Goal: Find specific page/section: Find specific page/section

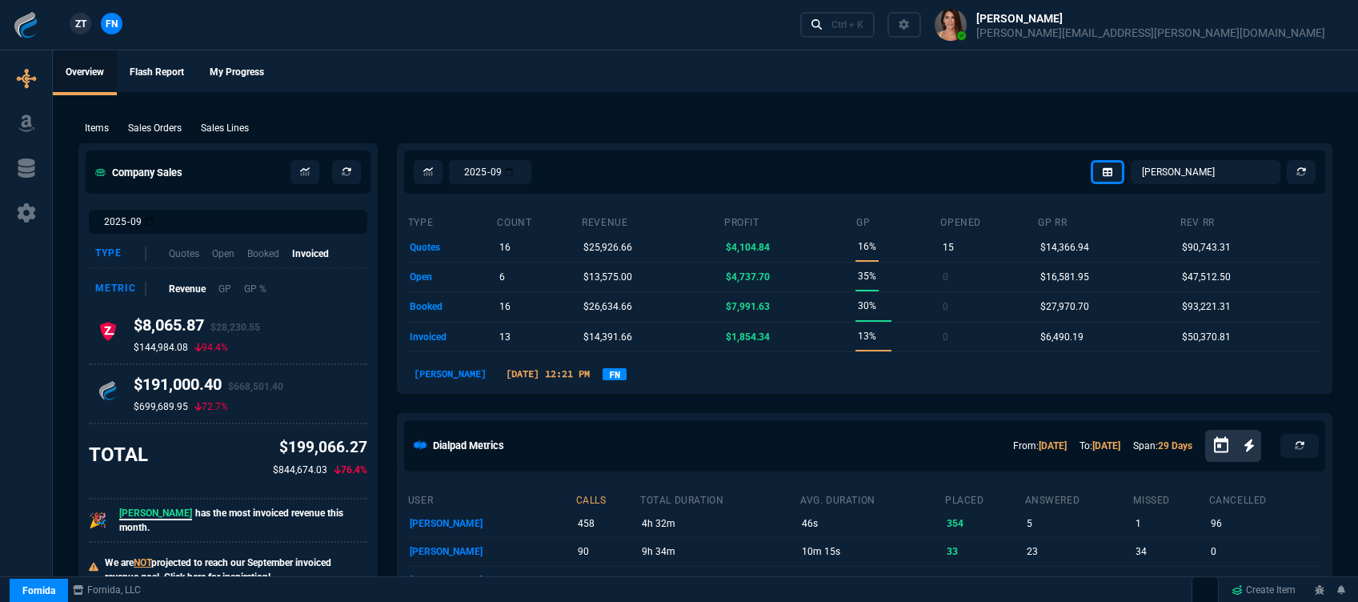
select select "12: [PERSON_NAME]"
click at [863, 25] on div "Ctrl + K" at bounding box center [847, 24] width 32 height 13
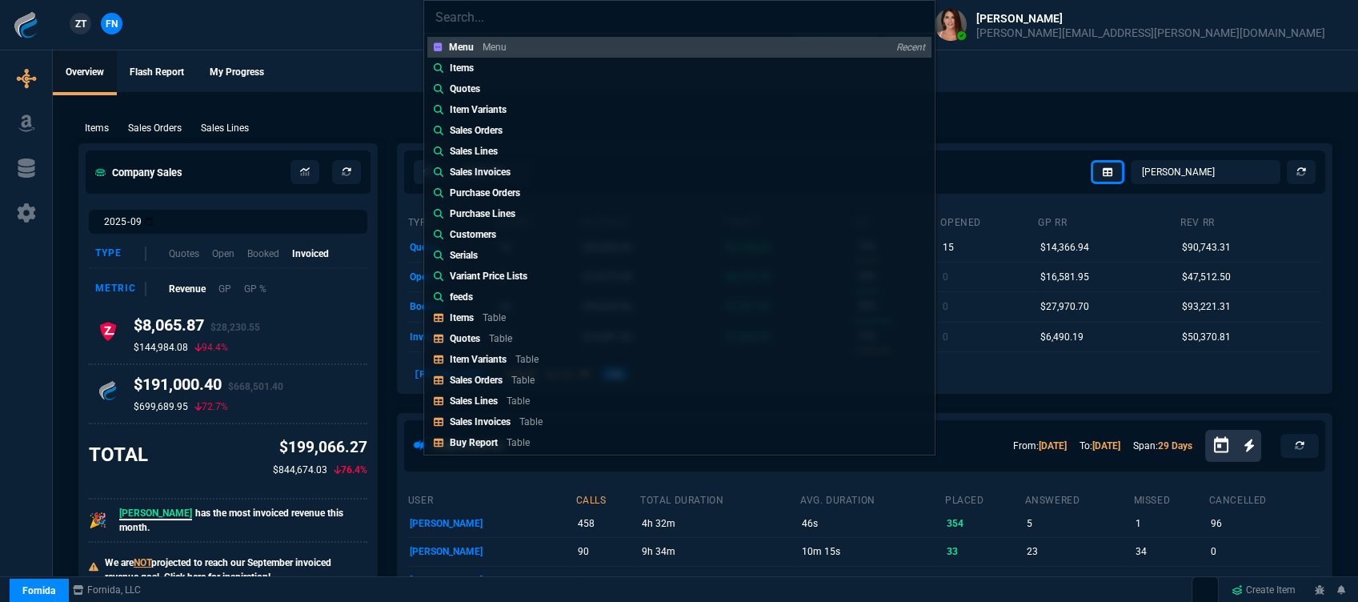
click at [280, 109] on div "Menu Menu Recent Items Quotes Item Variants Sales Orders Sales Lines Sales Invo…" at bounding box center [679, 301] width 1358 height 602
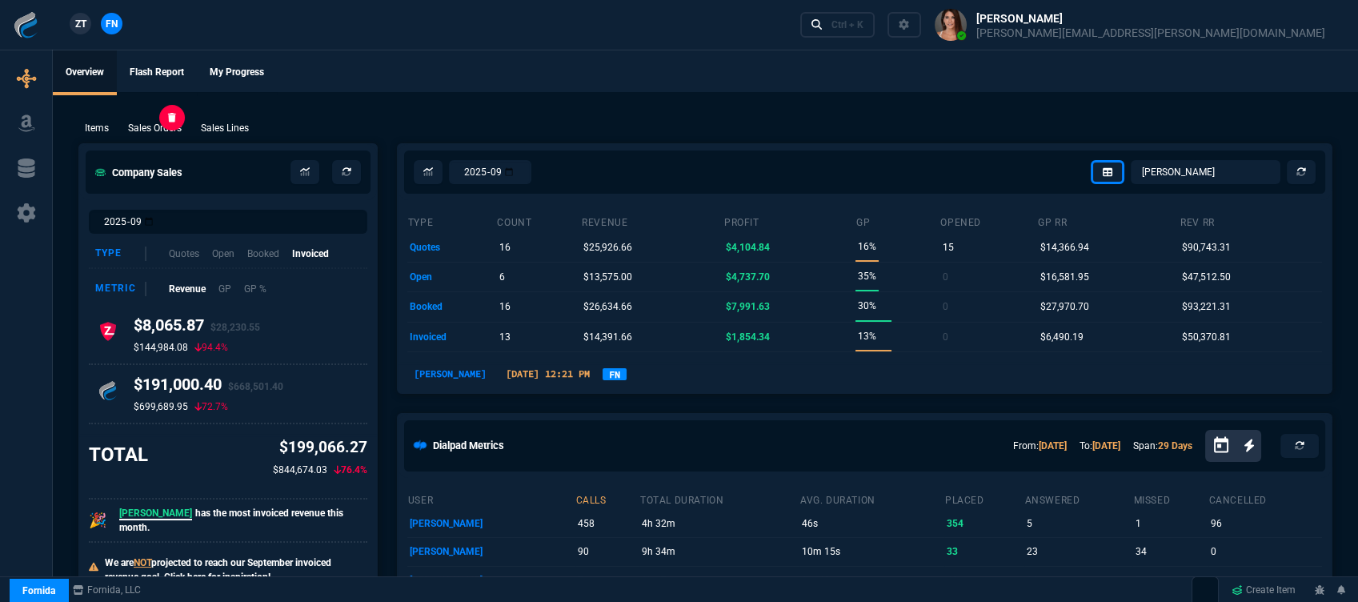
click at [162, 130] on p "Sales Orders" at bounding box center [155, 128] width 54 height 14
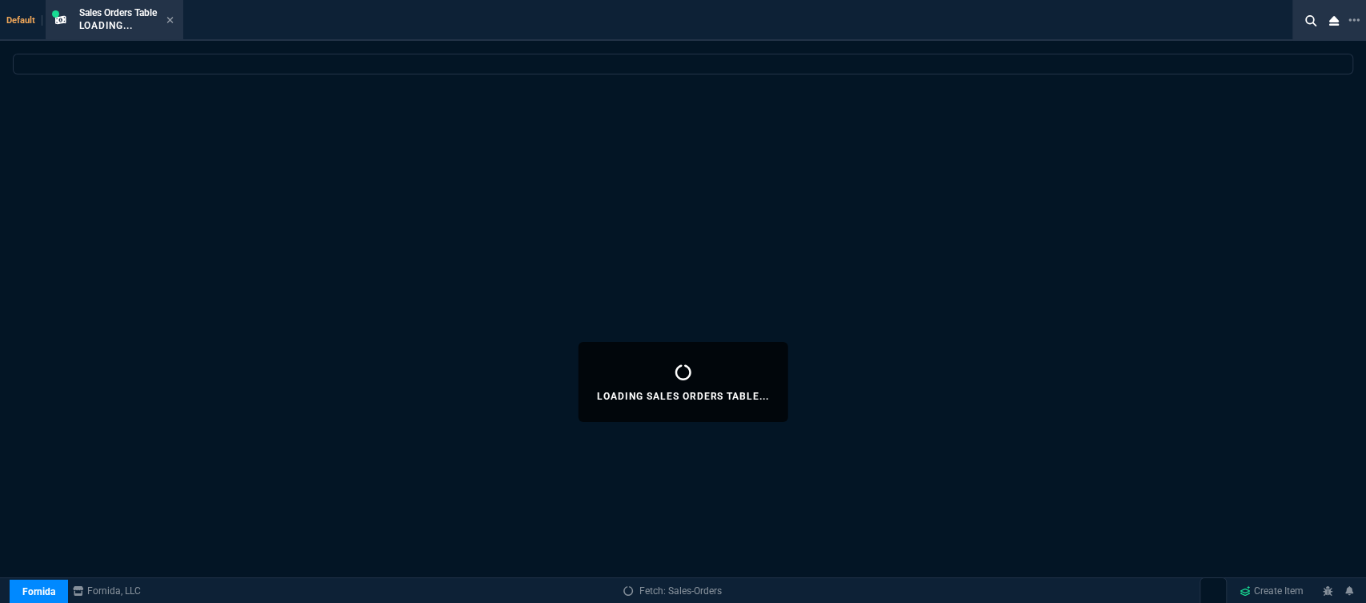
select select
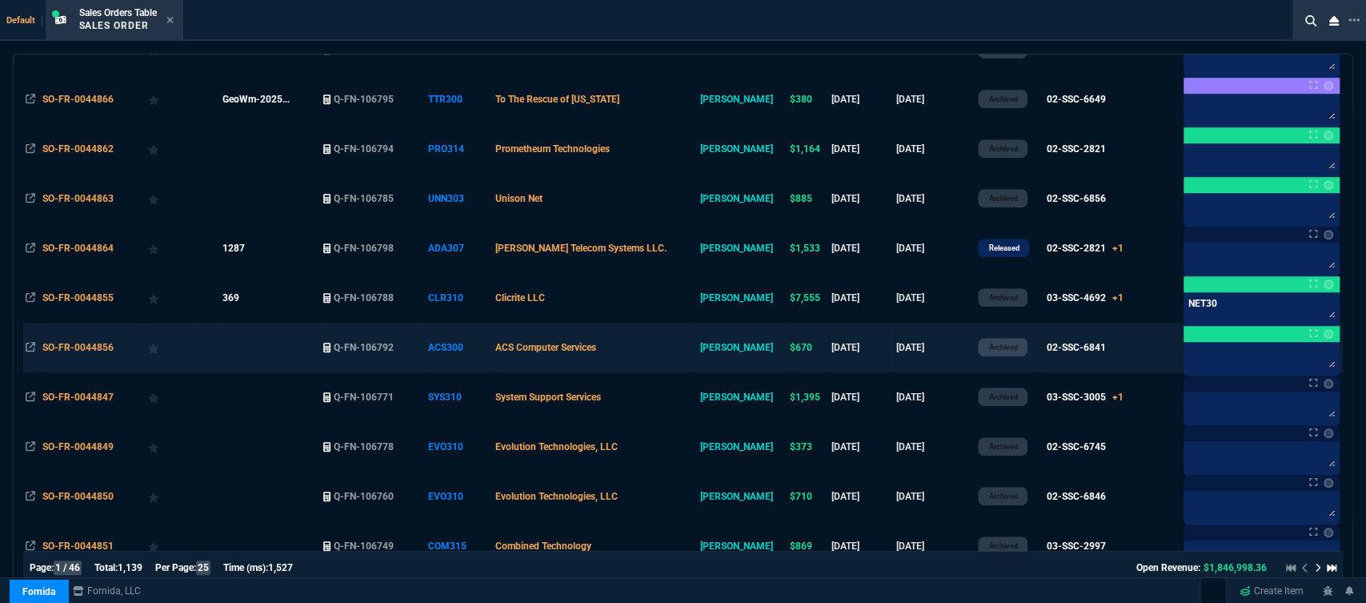
scroll to position [667, 0]
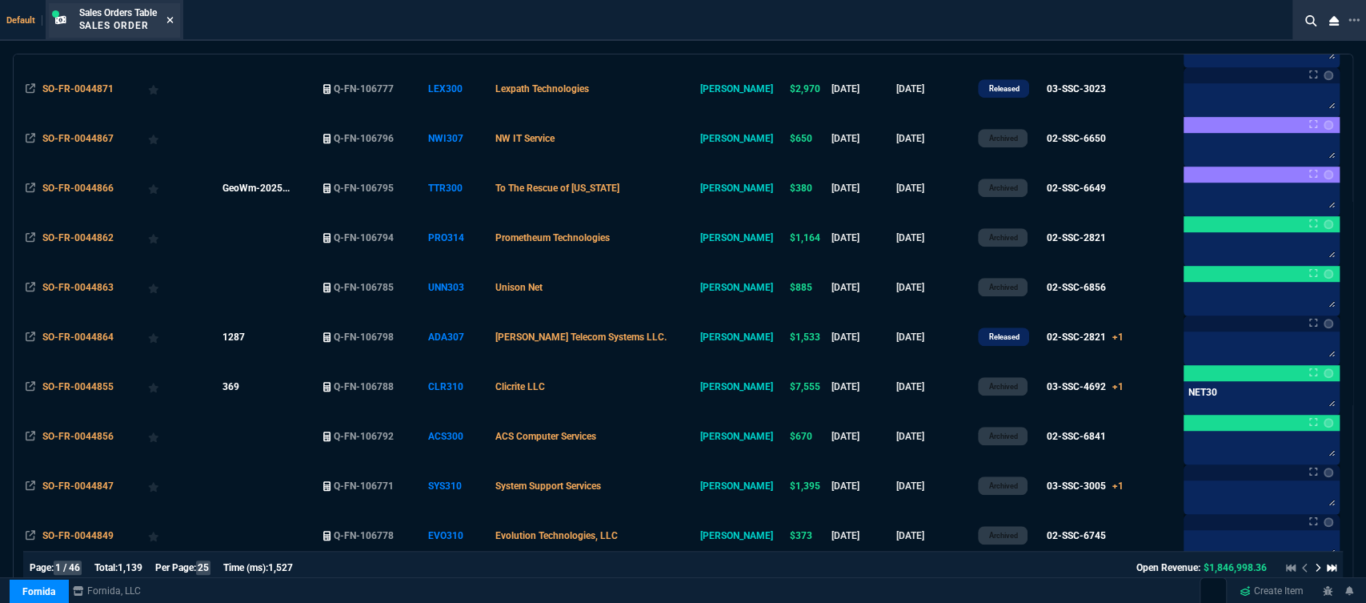
click at [169, 15] on fa-icon at bounding box center [169, 20] width 7 height 11
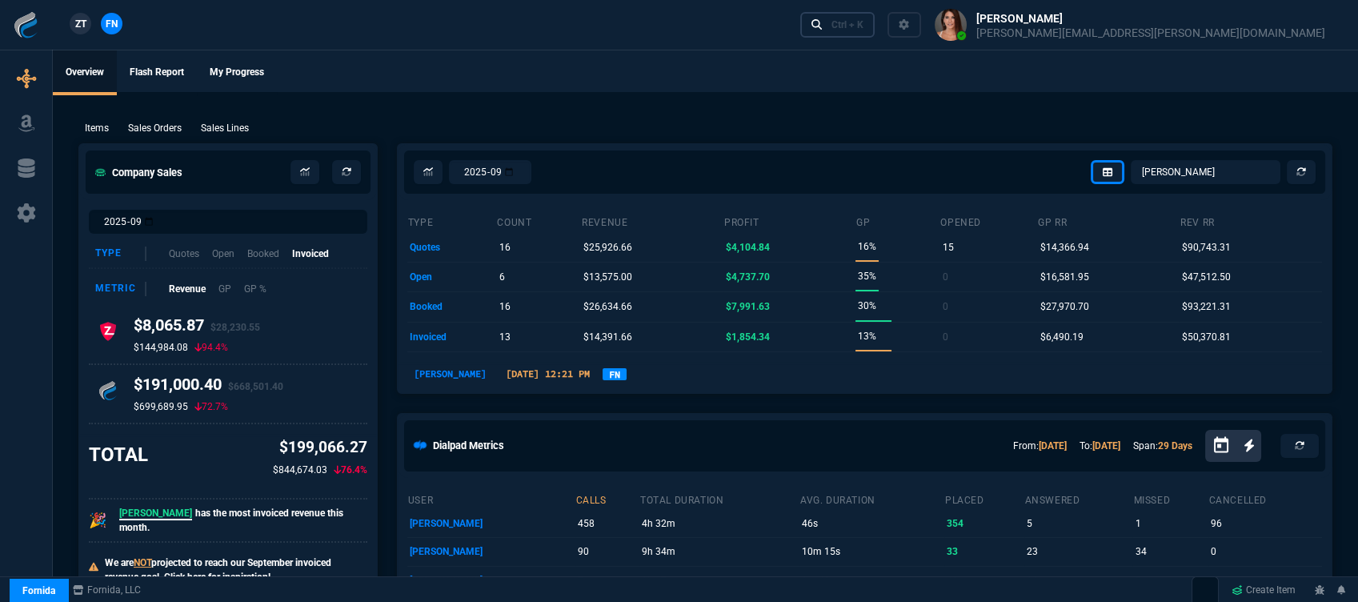
click at [863, 26] on div "Ctrl + K" at bounding box center [847, 24] width 32 height 13
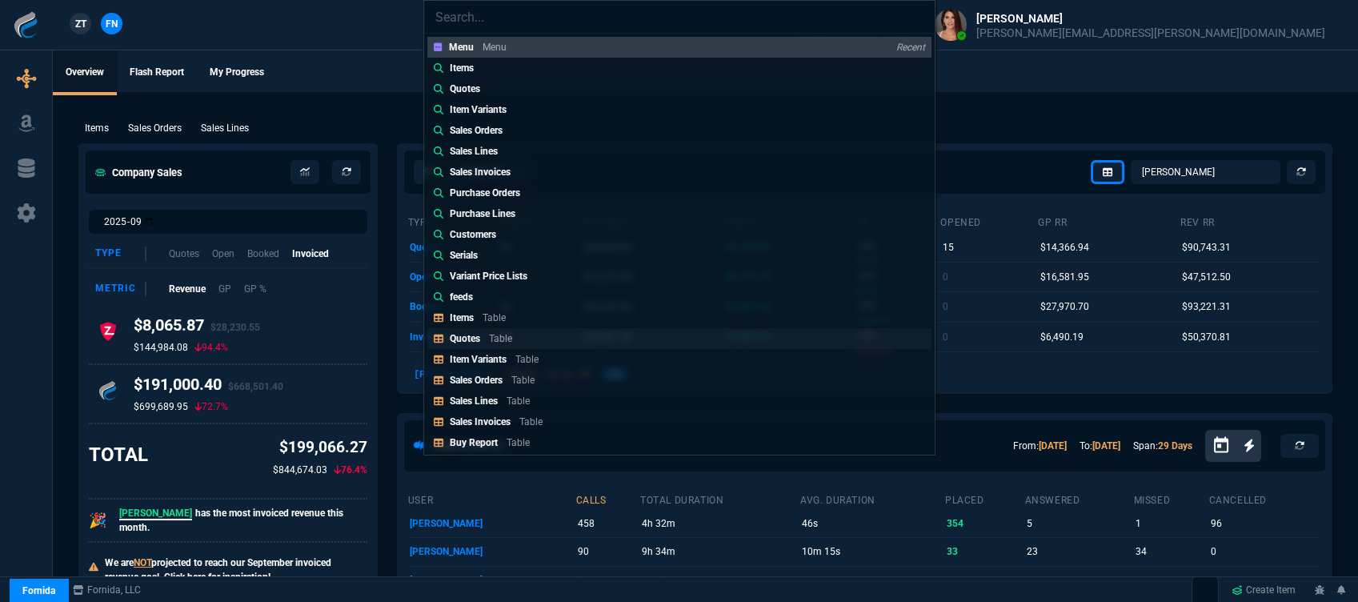
click at [519, 334] on link "Quotes Table" at bounding box center [679, 338] width 504 height 21
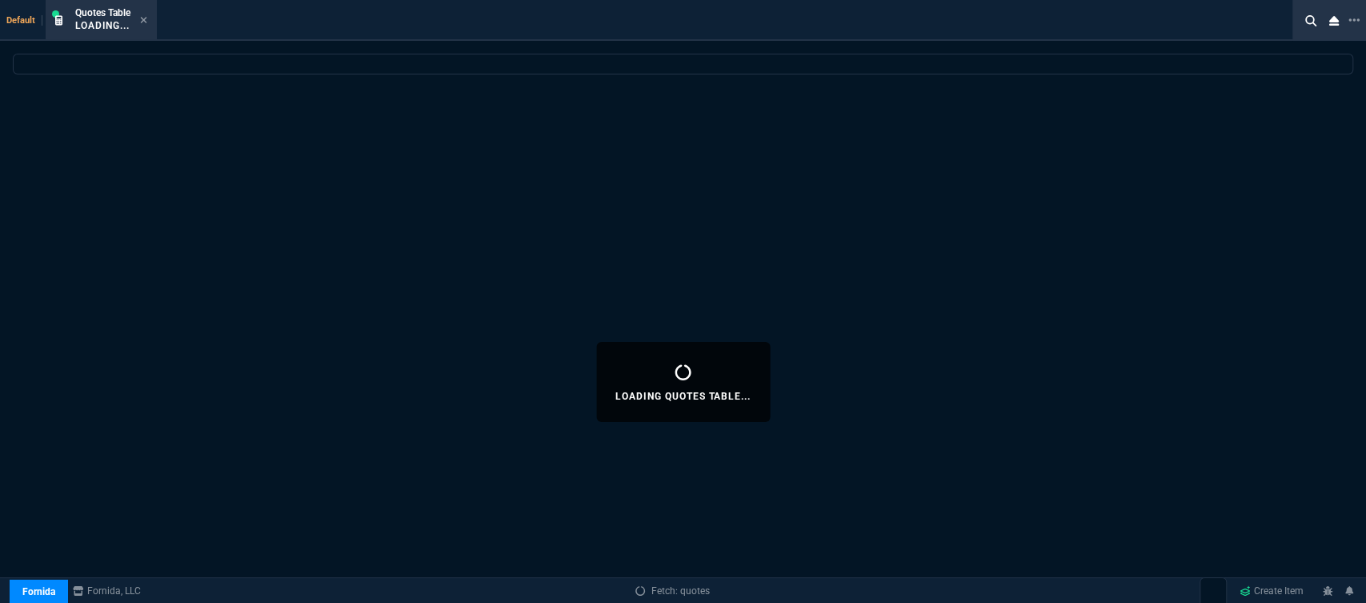
select select
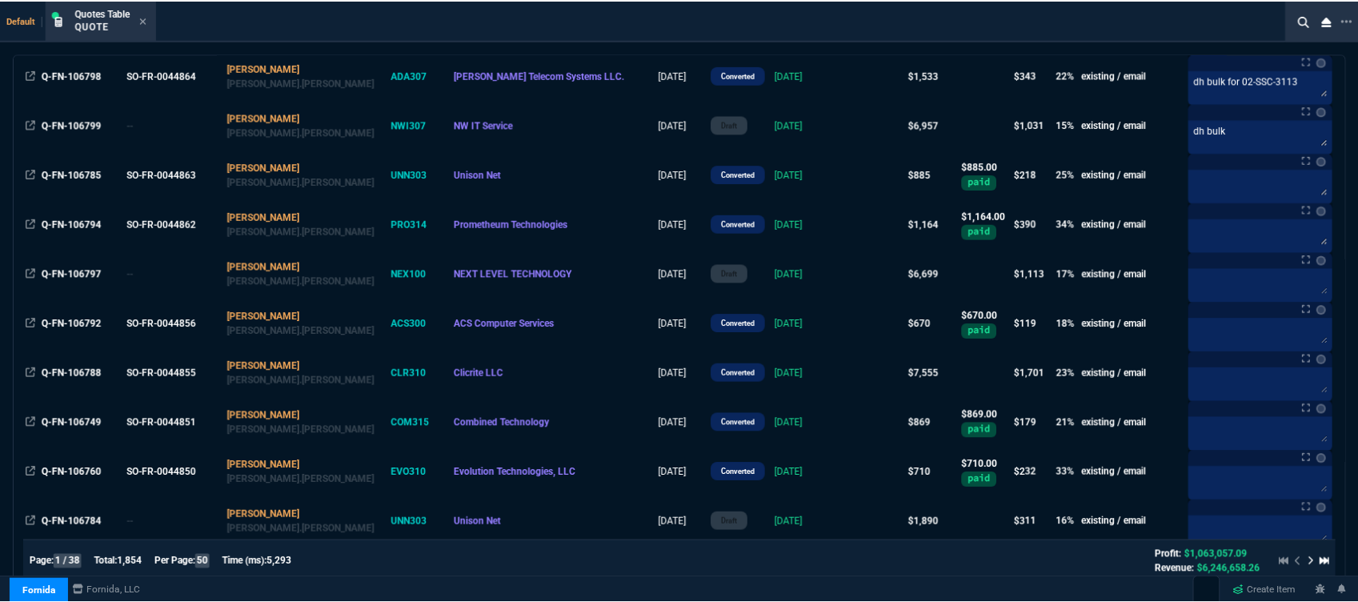
scroll to position [1867, 0]
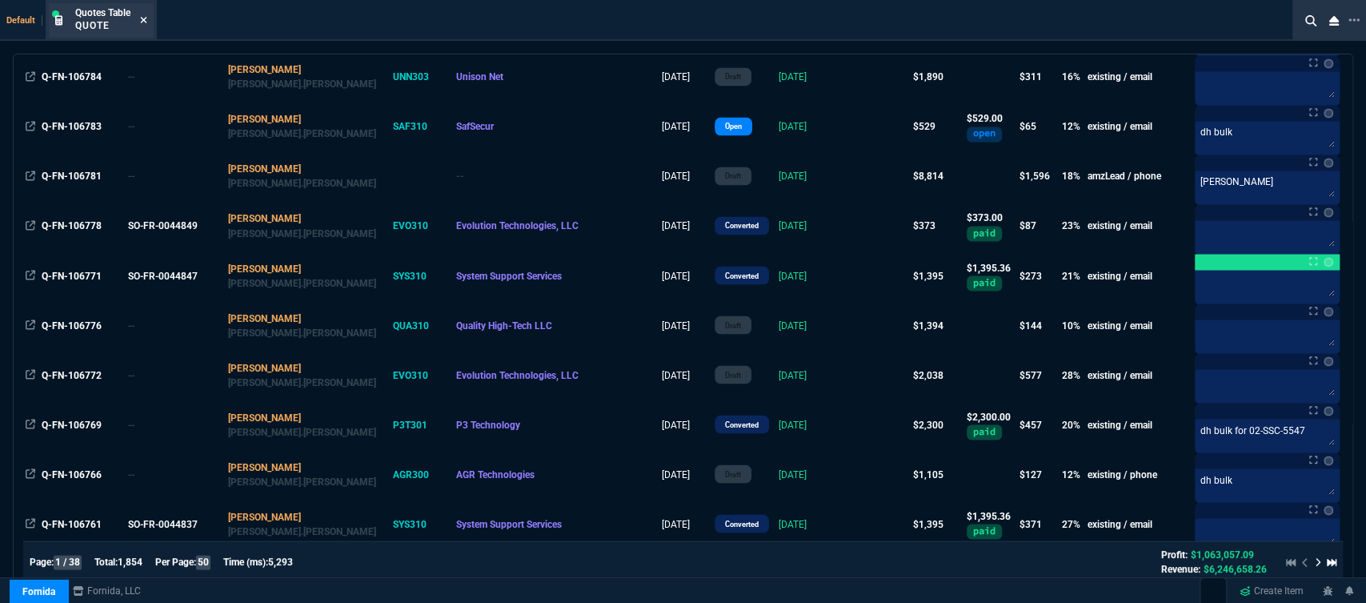
click at [143, 19] on icon at bounding box center [144, 20] width 6 height 6
